Goal: Task Accomplishment & Management: Manage account settings

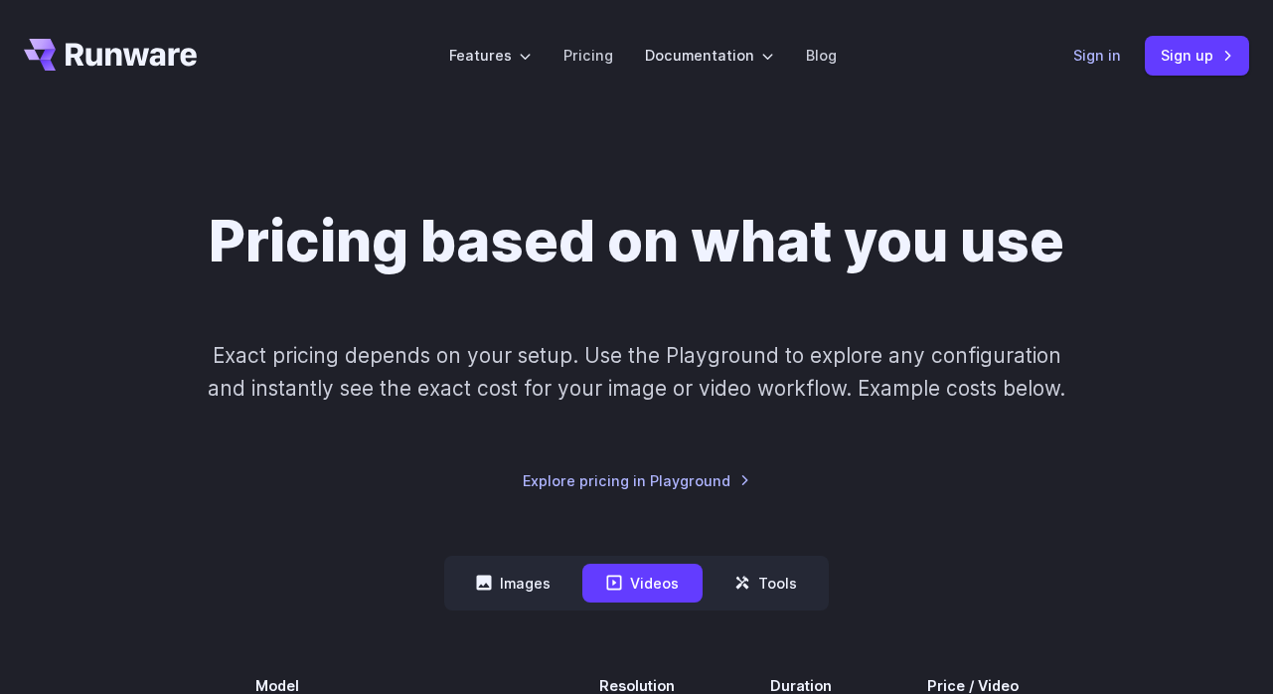
click at [1093, 47] on link "Sign in" at bounding box center [1097, 55] width 48 height 23
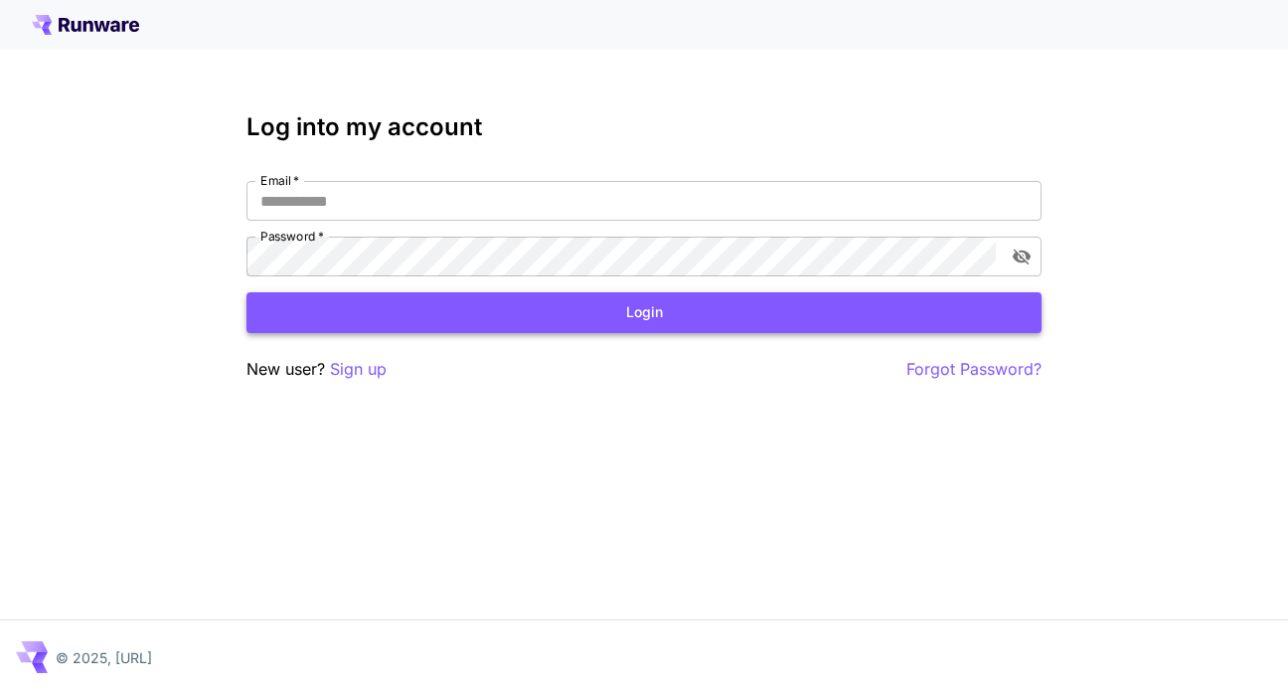
type input "**********"
click at [493, 302] on button "Login" at bounding box center [643, 312] width 795 height 41
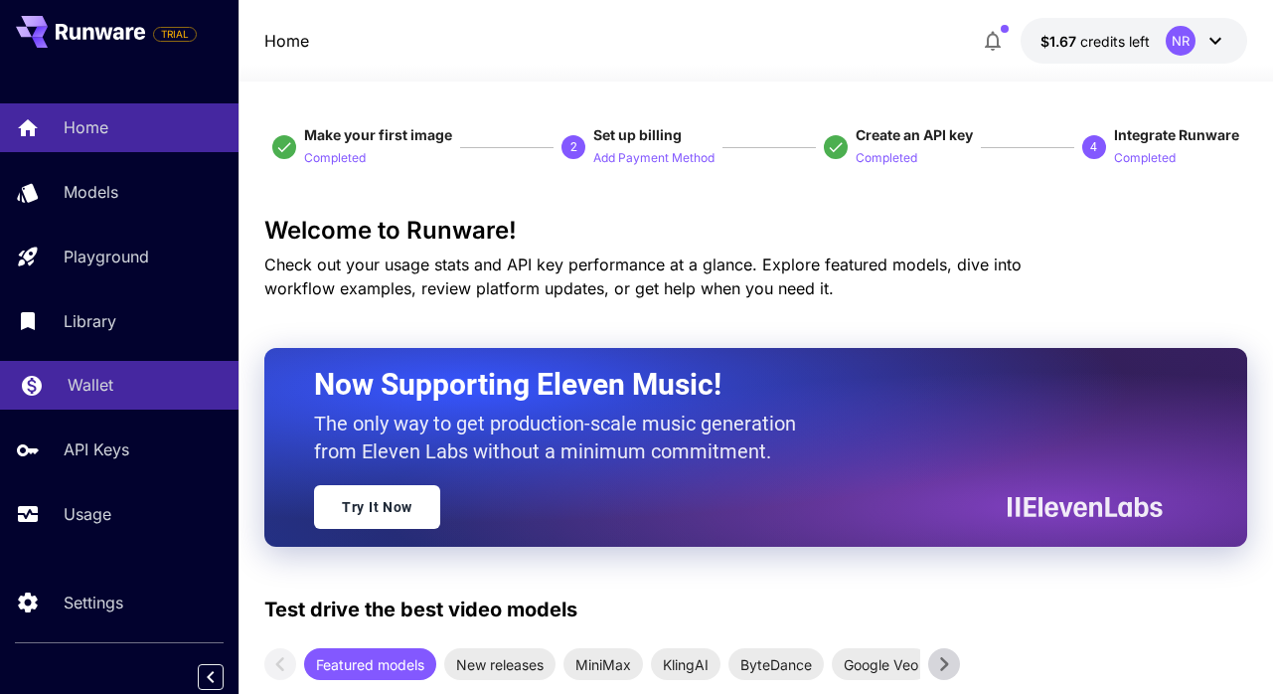
click at [104, 397] on p "Wallet" at bounding box center [91, 385] width 46 height 24
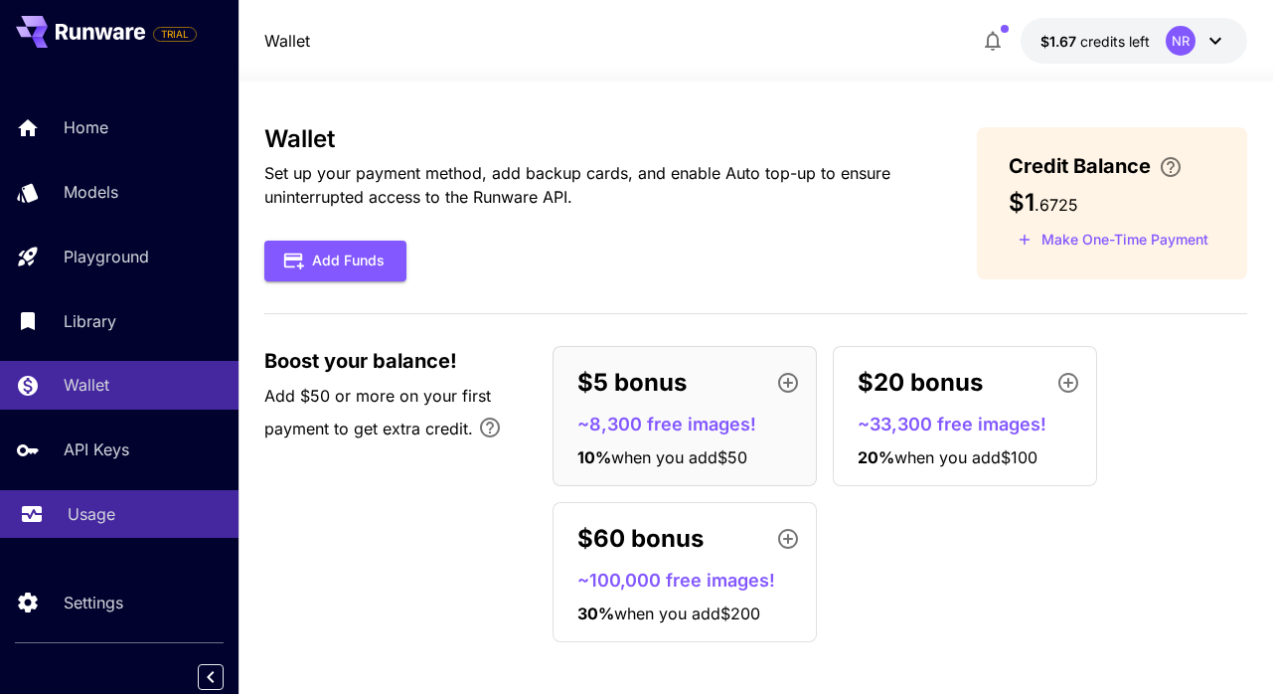
click at [105, 506] on p "Usage" at bounding box center [92, 514] width 48 height 24
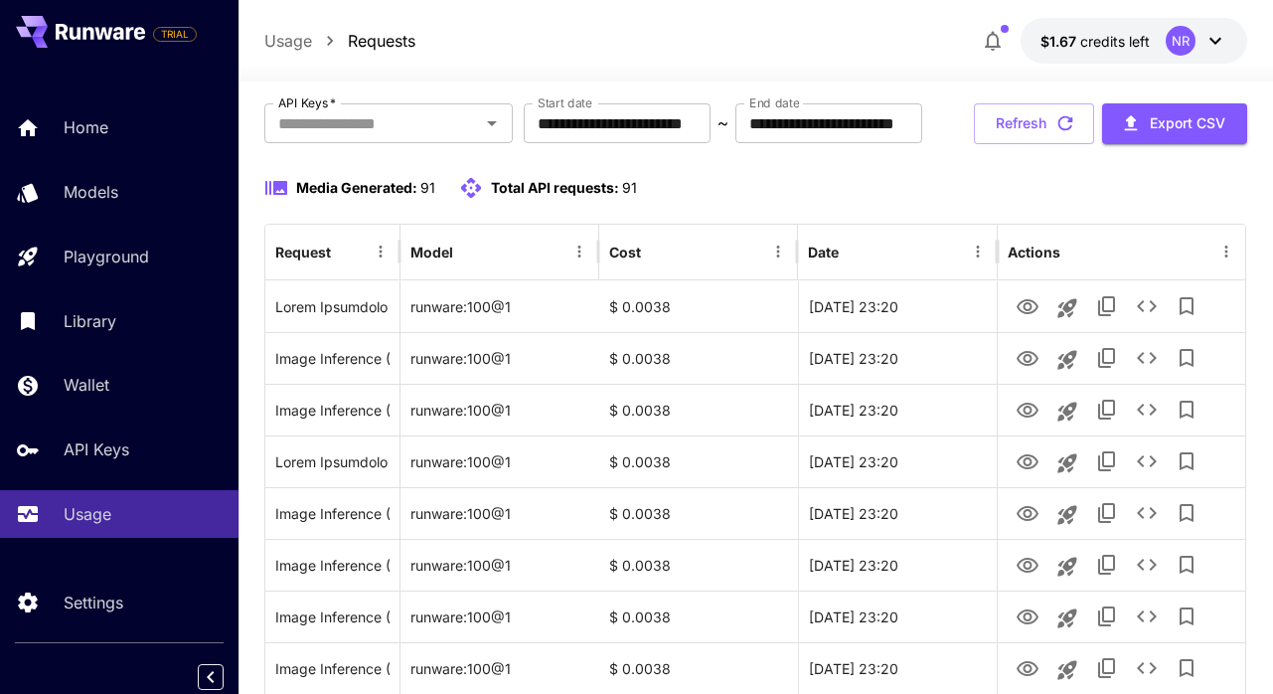
scroll to position [99, 0]
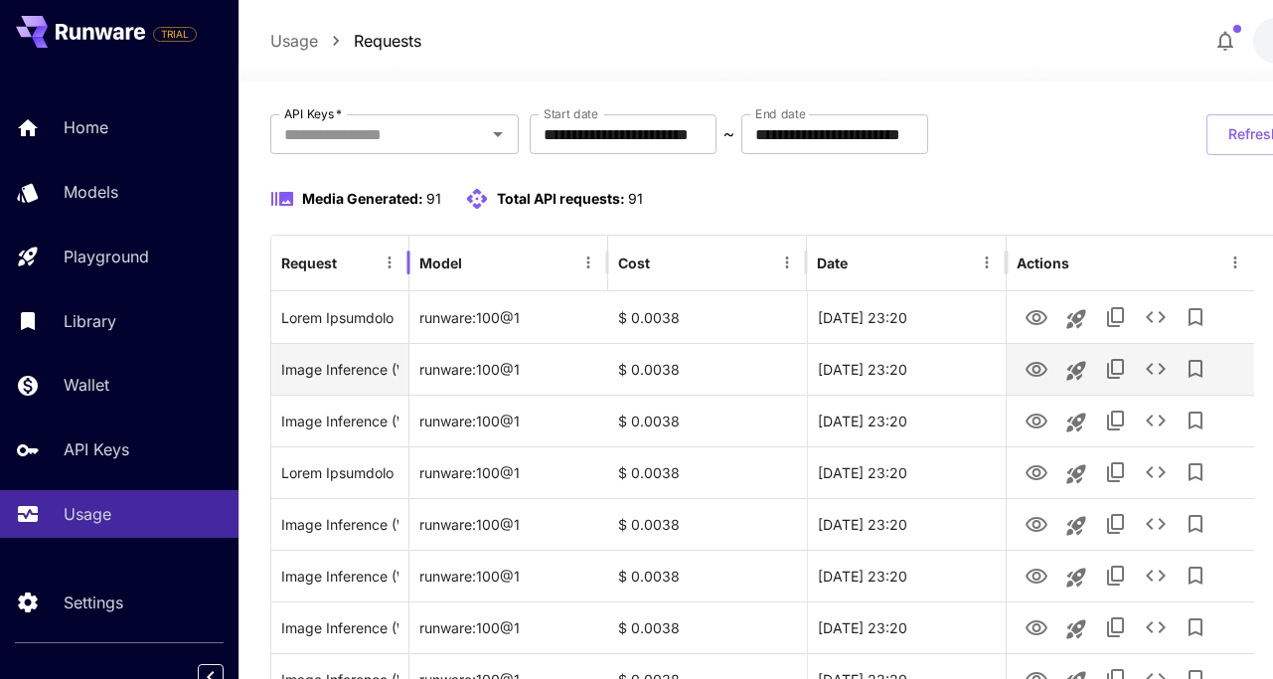
drag, startPoint x: 402, startPoint y: 325, endPoint x: 410, endPoint y: 342, distance: 19.1
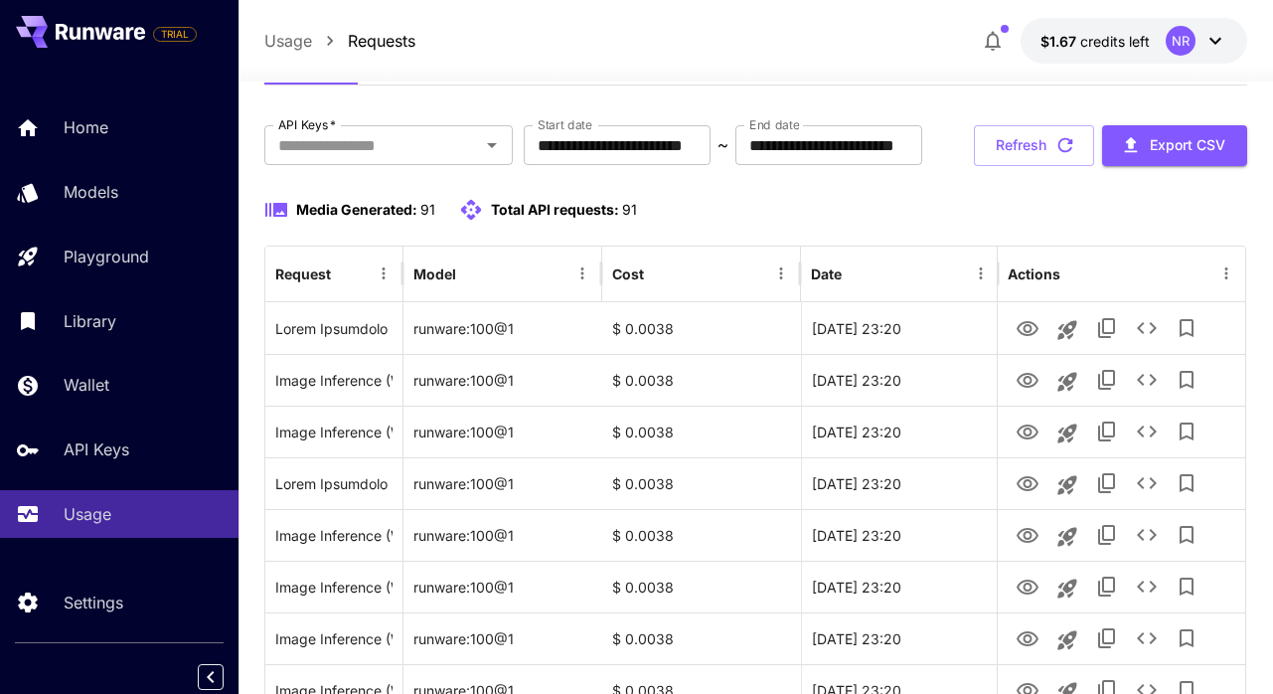
scroll to position [87, 0]
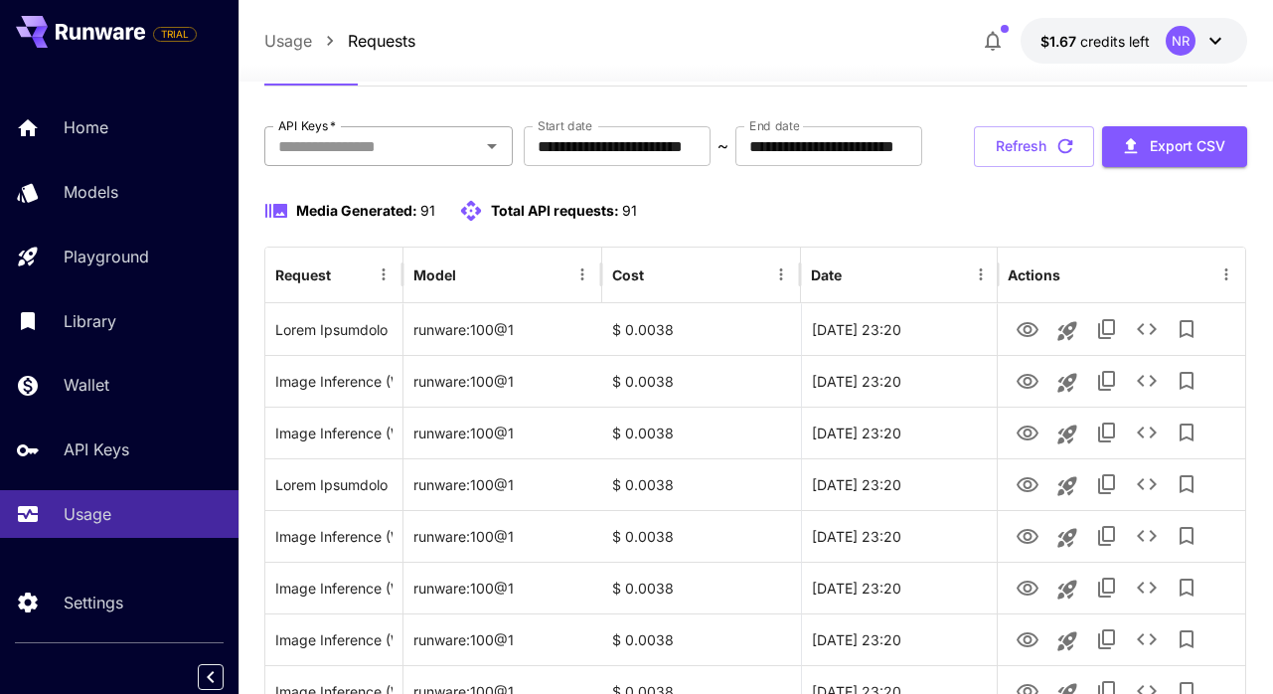
click at [501, 158] on div at bounding box center [491, 146] width 26 height 28
click at [489, 153] on icon "Open" at bounding box center [492, 146] width 24 height 24
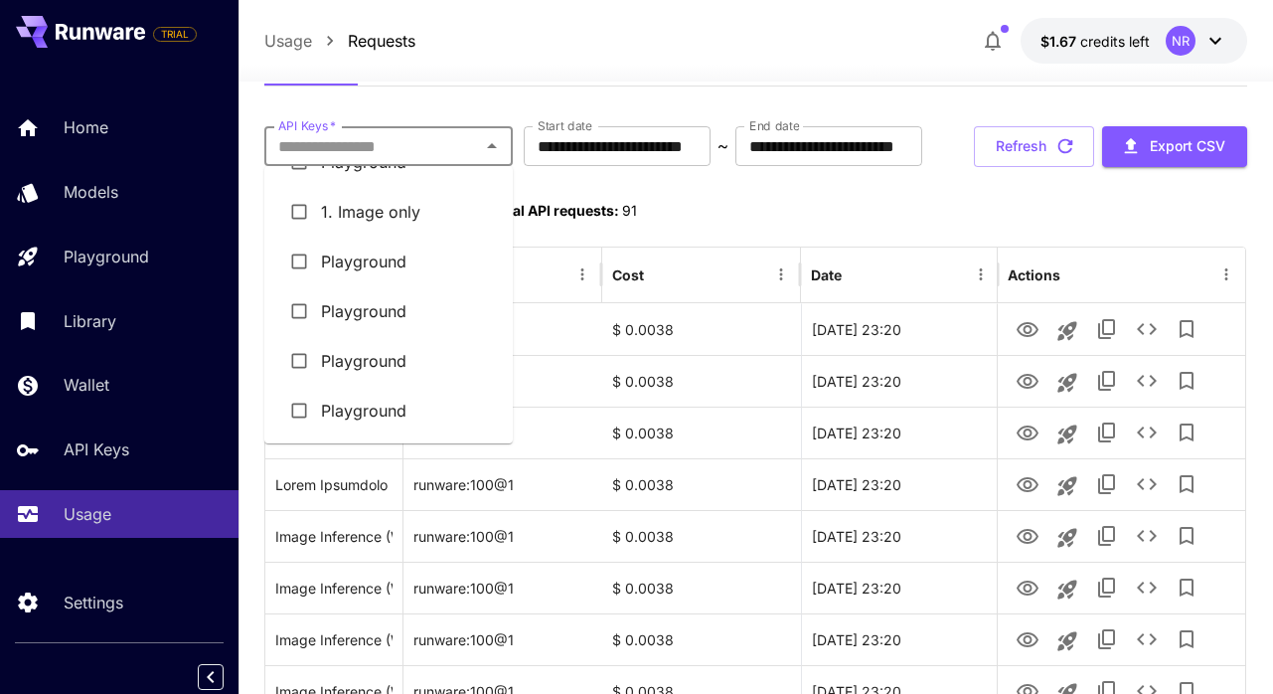
scroll to position [0, 0]
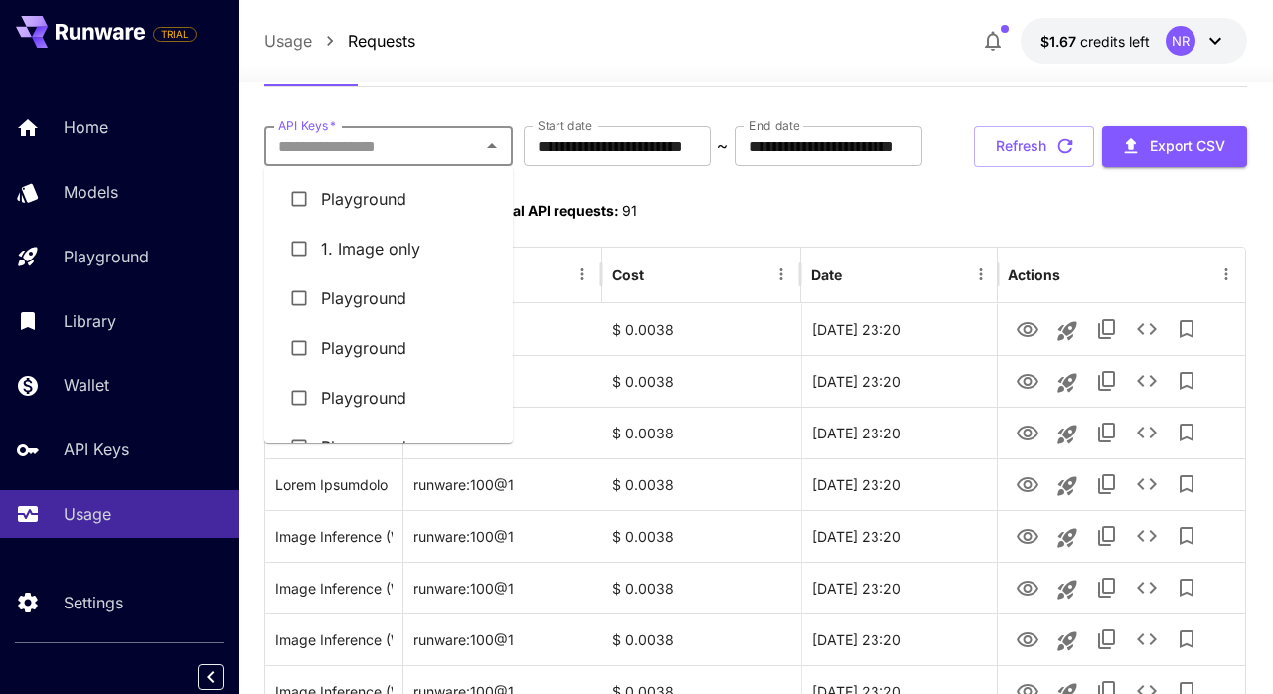
click at [424, 235] on li "1. Image only" at bounding box center [388, 249] width 248 height 50
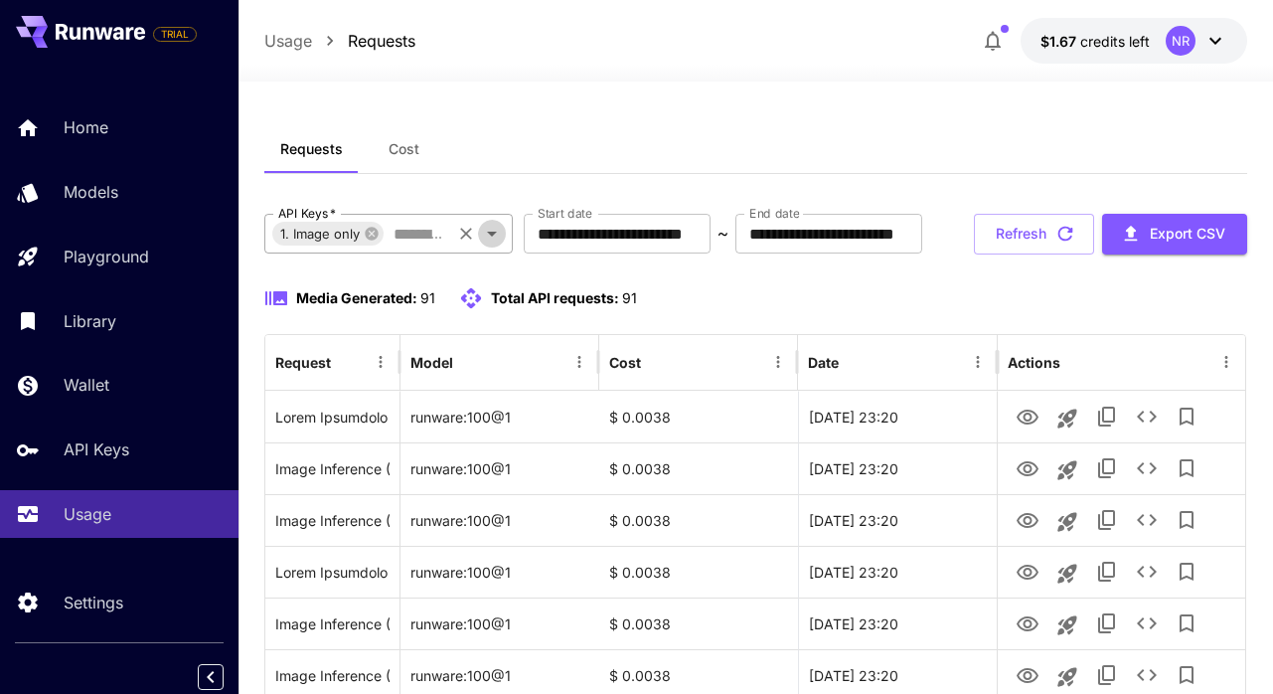
click at [495, 237] on icon "Open" at bounding box center [492, 234] width 24 height 24
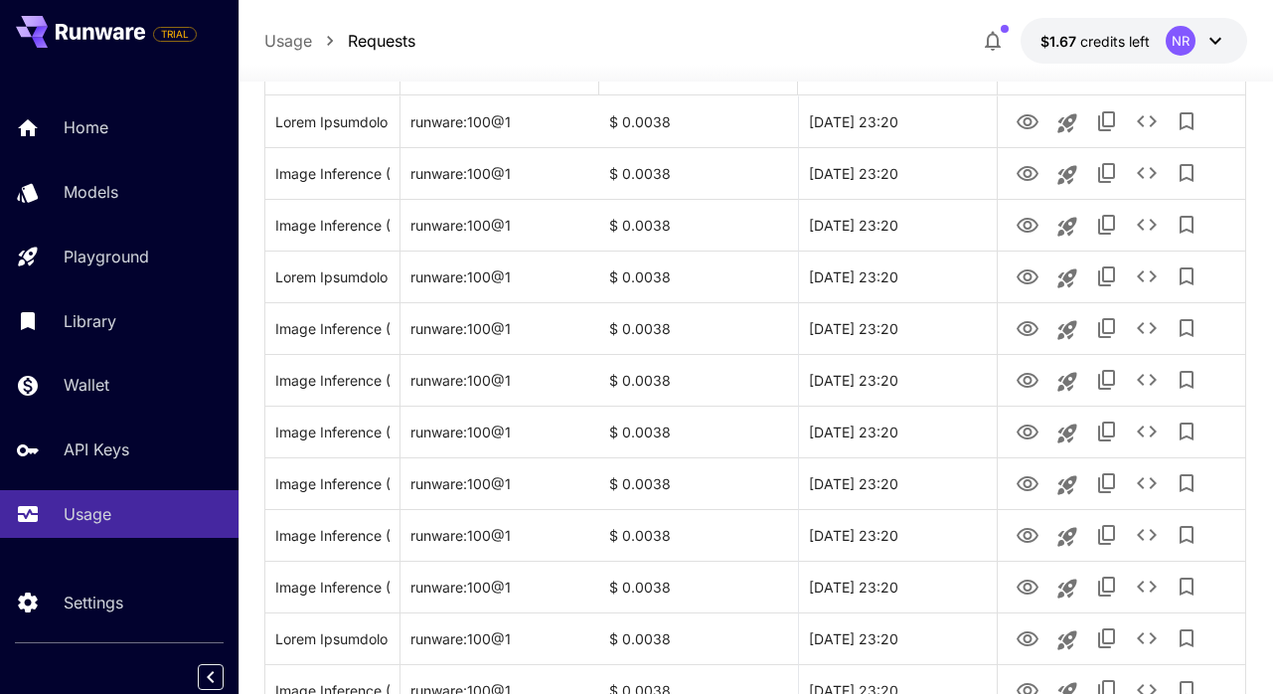
scroll to position [73, 0]
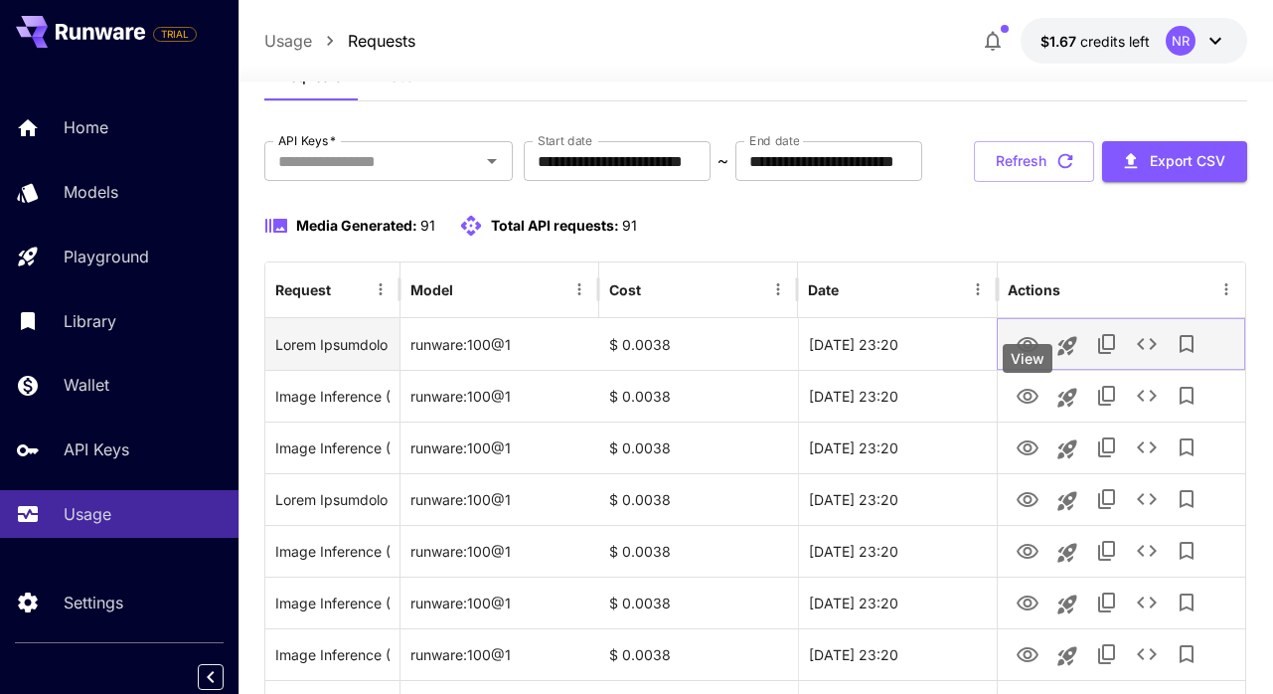
click at [1033, 352] on icon "View" at bounding box center [1028, 344] width 22 height 15
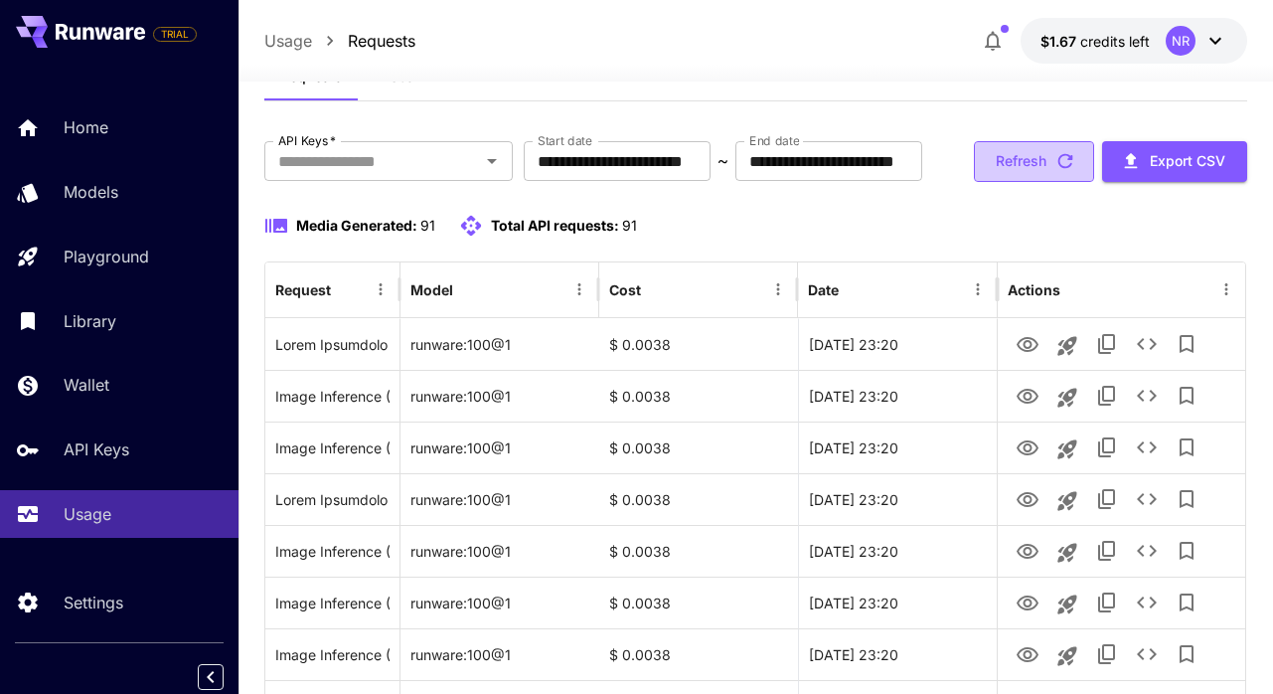
click at [1050, 182] on button "Refresh" at bounding box center [1034, 161] width 120 height 41
click at [999, 50] on icon "button" at bounding box center [993, 41] width 24 height 24
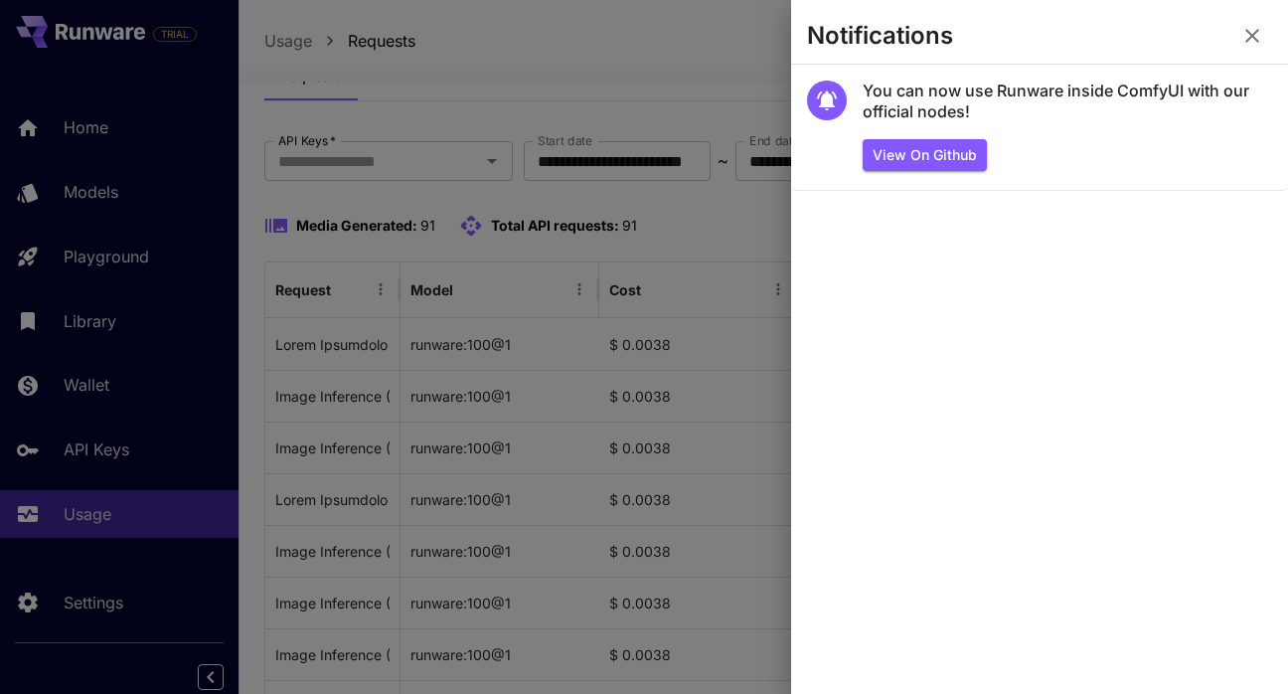
click at [1244, 40] on icon "button" at bounding box center [1252, 36] width 24 height 24
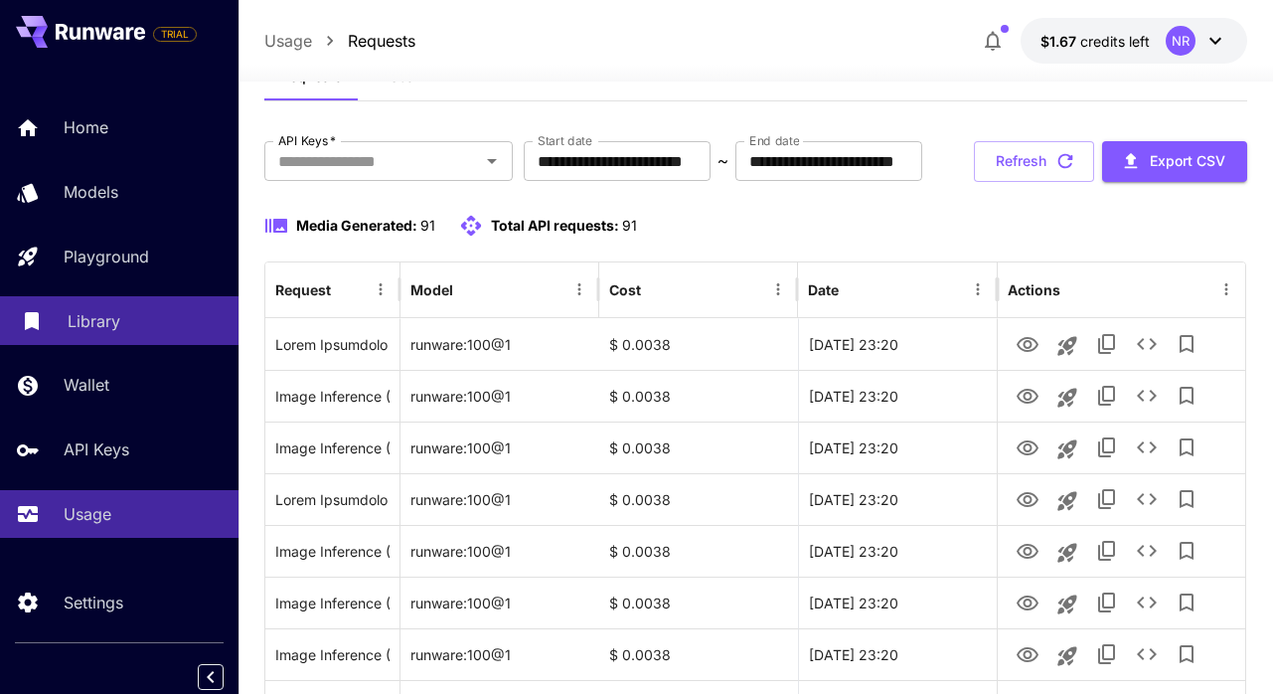
click at [118, 321] on p "Library" at bounding box center [94, 321] width 53 height 24
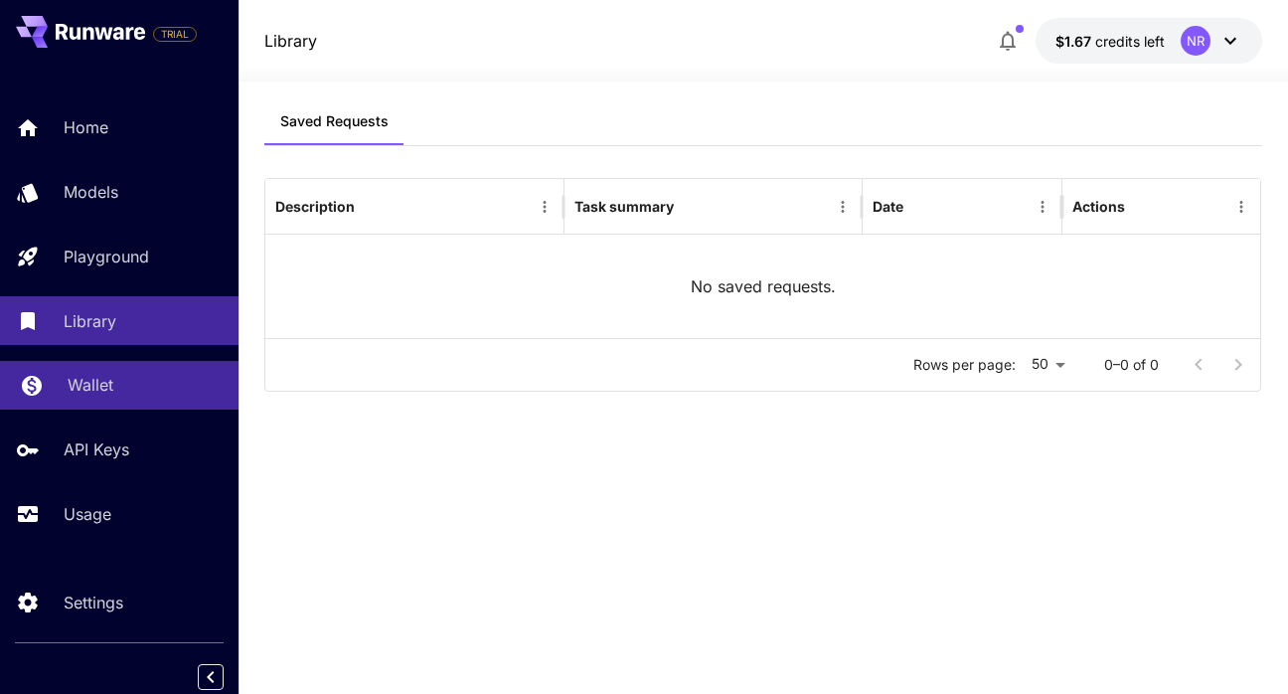
click at [129, 371] on link "Wallet" at bounding box center [119, 385] width 239 height 49
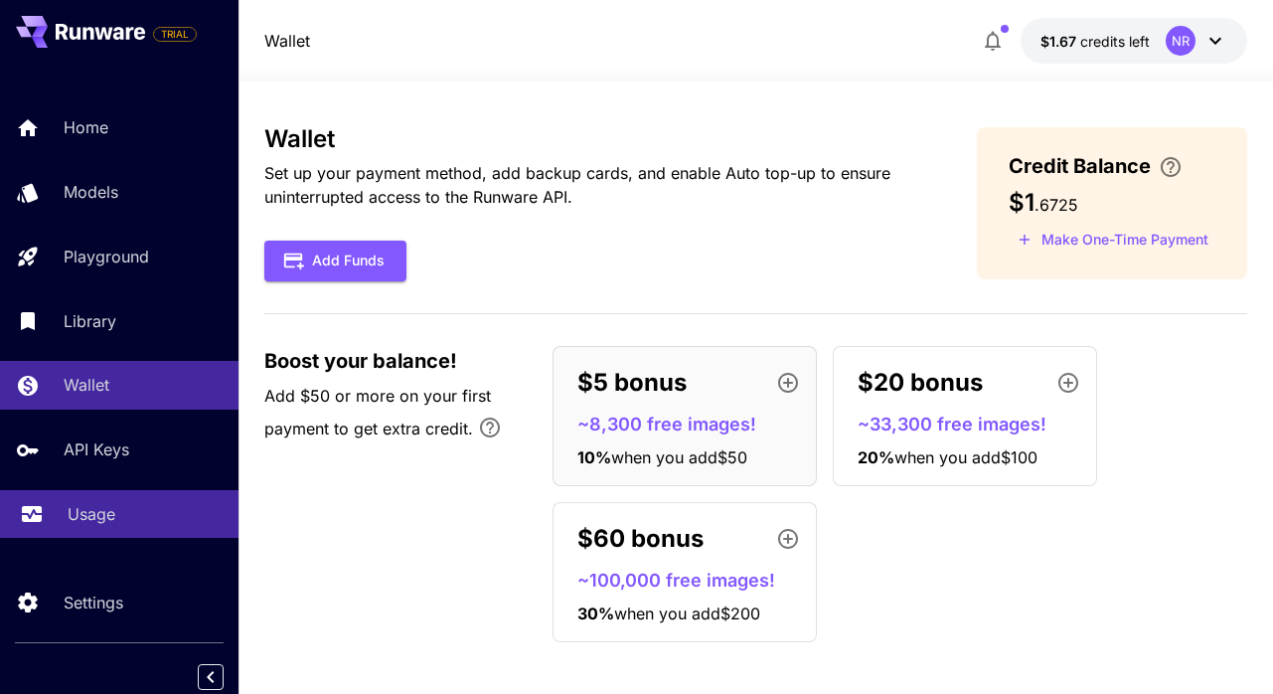
click at [188, 502] on div "Usage" at bounding box center [145, 514] width 155 height 24
